Goal: Task Accomplishment & Management: Complete application form

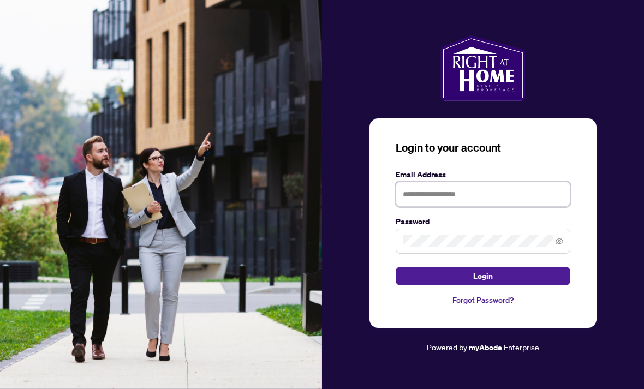
click at [548, 207] on input "text" at bounding box center [483, 194] width 175 height 25
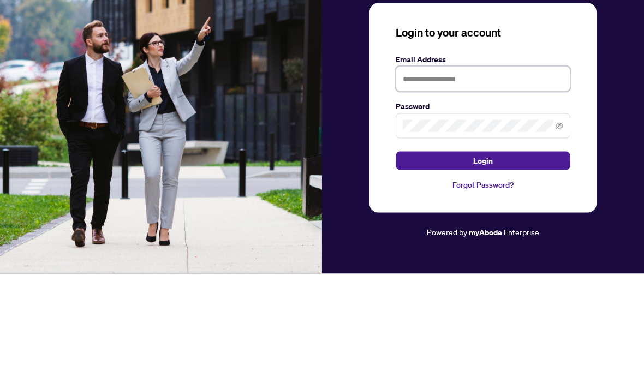
type input "**********"
click at [483, 267] on button "Login" at bounding box center [483, 276] width 175 height 19
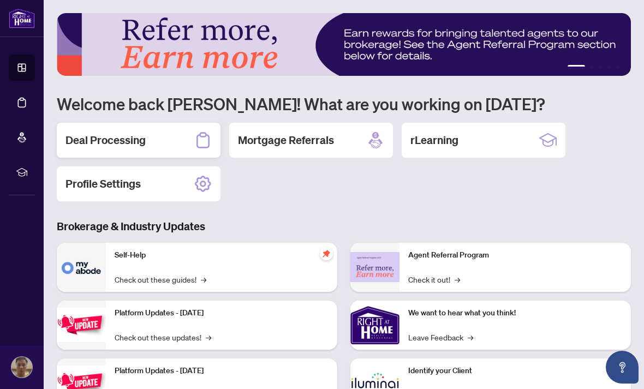
click at [199, 140] on icon at bounding box center [202, 140] width 17 height 17
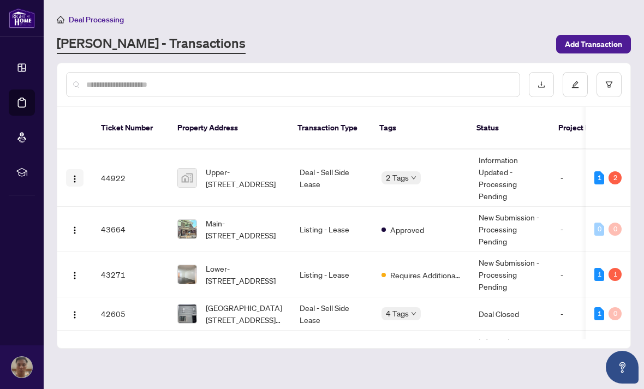
click at [82, 169] on button "button" at bounding box center [74, 177] width 17 height 17
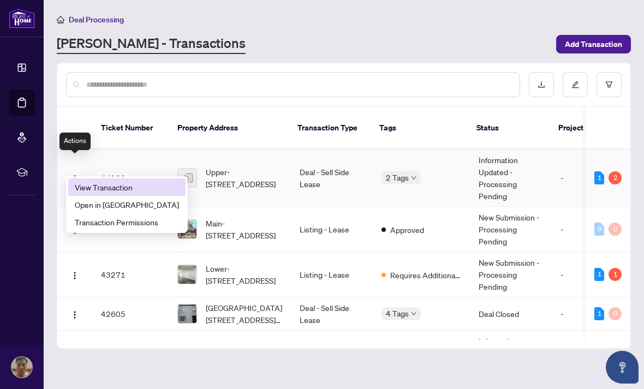
click at [128, 190] on span "View Transaction" at bounding box center [127, 187] width 104 height 12
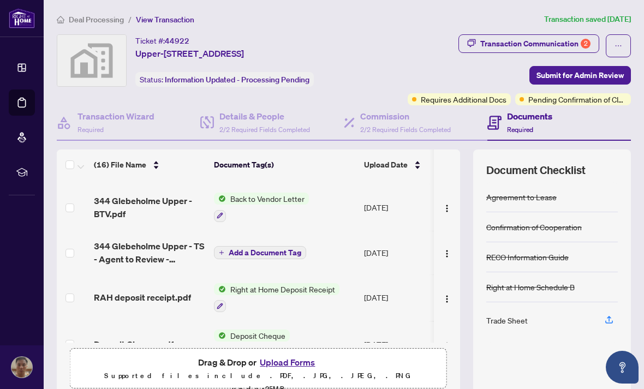
scroll to position [43, 0]
click at [386, 257] on td "[DATE]" at bounding box center [397, 253] width 74 height 44
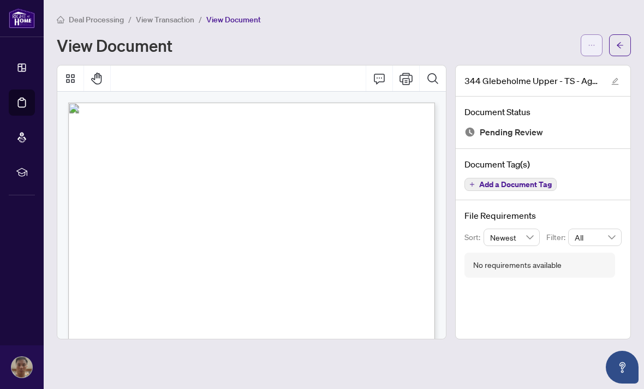
click at [588, 51] on span "button" at bounding box center [592, 45] width 8 height 17
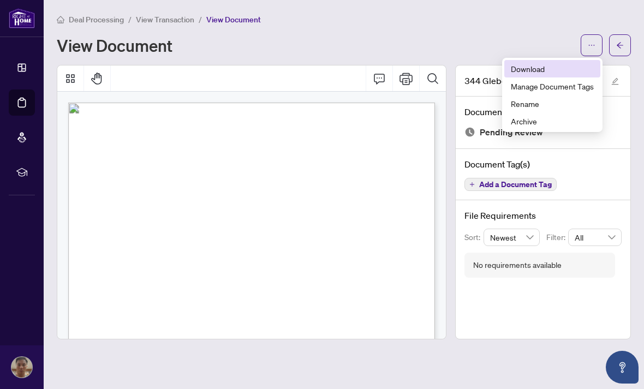
click at [544, 72] on span "Download" at bounding box center [552, 69] width 83 height 12
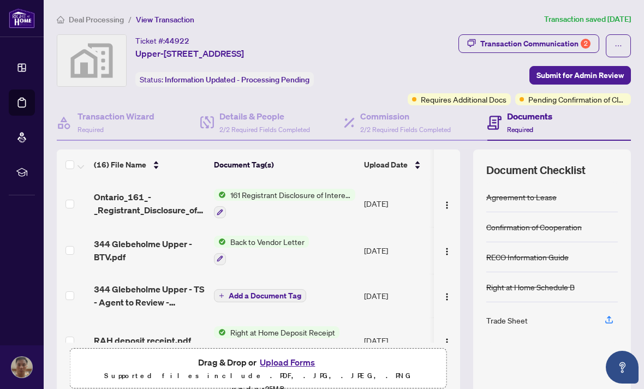
click at [310, 367] on button "Upload Forms" at bounding box center [288, 362] width 62 height 14
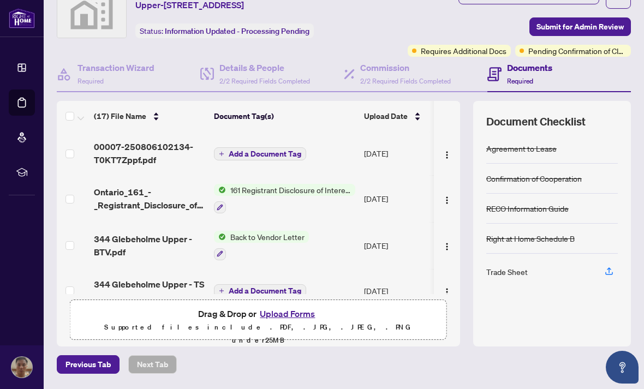
click at [284, 153] on span "Add a Document Tag" at bounding box center [265, 154] width 73 height 8
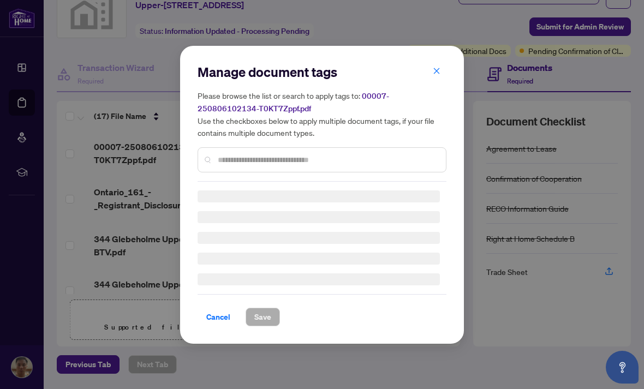
click at [303, 162] on input "text" at bounding box center [327, 160] width 219 height 12
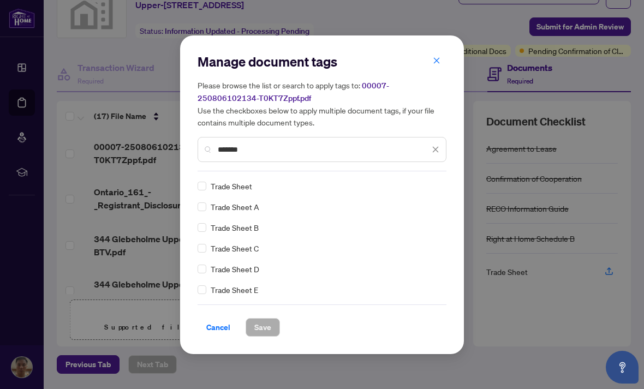
type input "*******"
click at [255, 178] on div "Manage document tags Please browse the list or search to apply tags to: 00007-2…" at bounding box center [322, 195] width 249 height 284
click at [271, 324] on span "Save" at bounding box center [262, 327] width 17 height 17
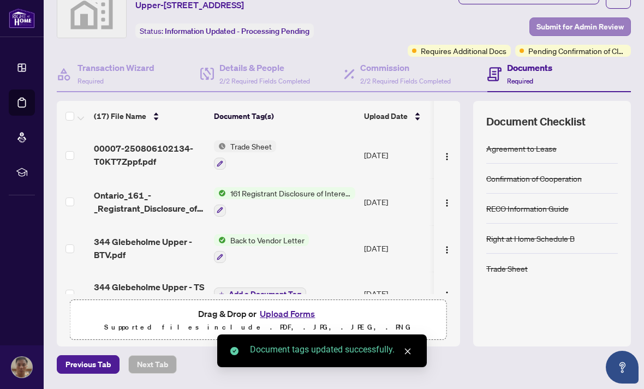
click at [597, 18] on span "Submit for Admin Review" at bounding box center [580, 26] width 87 height 17
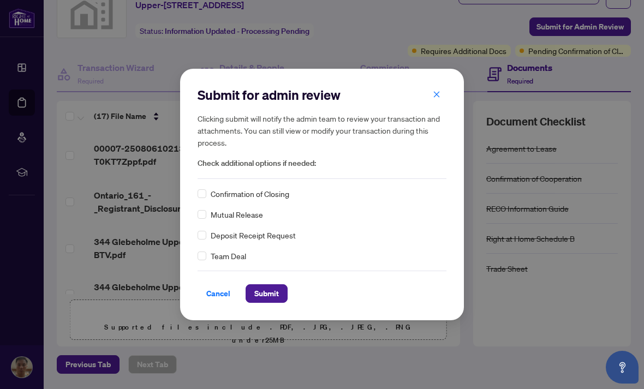
click at [271, 194] on span "Confirmation of Closing" at bounding box center [250, 194] width 79 height 12
click at [277, 292] on span "Submit" at bounding box center [266, 293] width 25 height 17
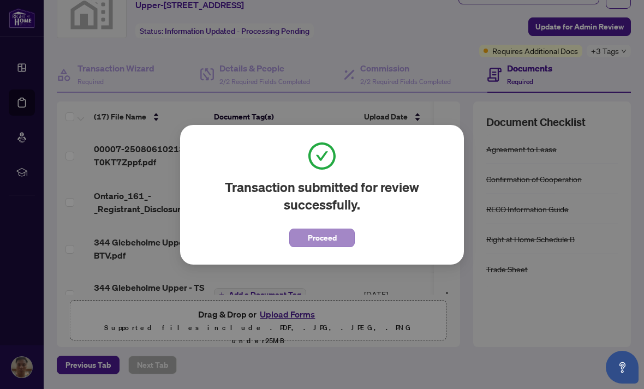
click at [334, 239] on span "Proceed" at bounding box center [322, 237] width 29 height 17
